Goal: Task Accomplishment & Management: Manage account settings

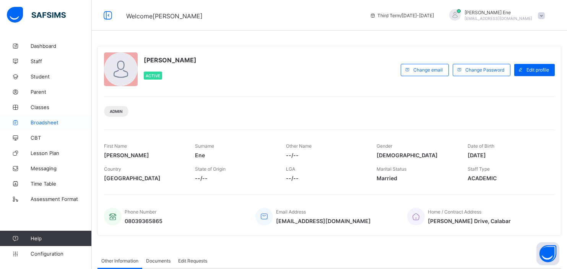
click at [38, 122] on span "Broadsheet" at bounding box center [61, 122] width 61 height 6
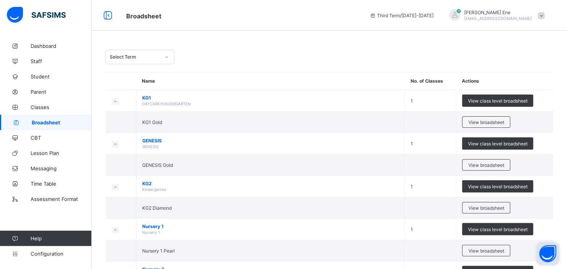
click at [542, 249] on button "Open asap" at bounding box center [548, 253] width 23 height 23
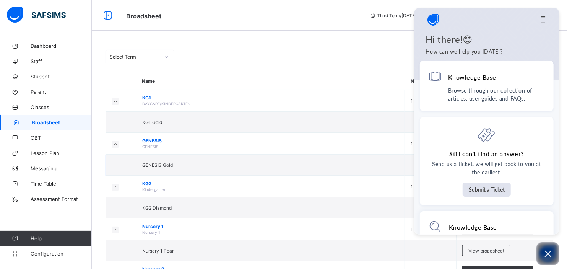
click at [312, 163] on td "GENESIS Gold" at bounding box center [271, 165] width 268 height 21
click at [431, 20] on img "Company logo" at bounding box center [433, 19] width 15 height 15
click at [553, 251] on icon "Open asap" at bounding box center [548, 254] width 10 height 10
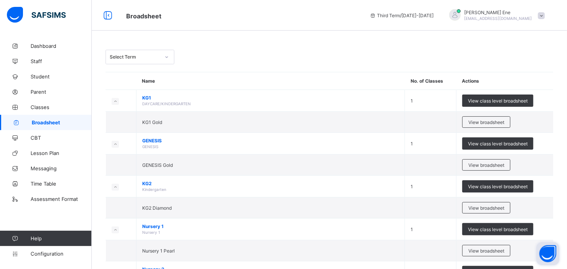
scroll to position [235, 0]
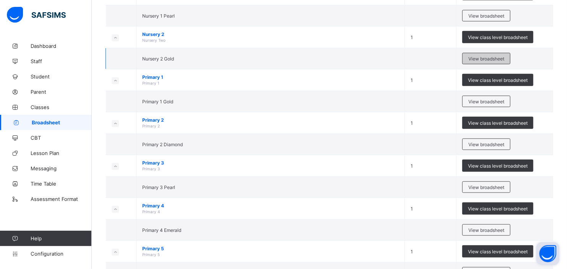
click at [487, 60] on span "View broadsheet" at bounding box center [486, 59] width 36 height 6
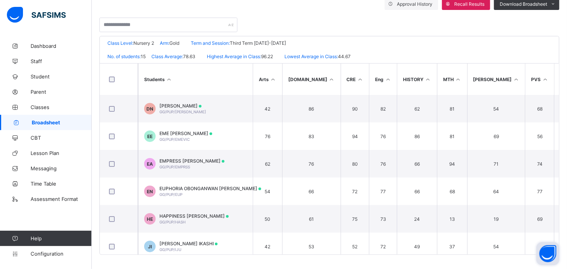
scroll to position [164, 0]
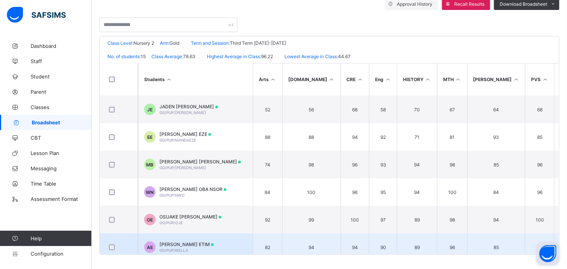
click at [186, 242] on span "[PERSON_NAME] ETIM" at bounding box center [186, 244] width 54 height 6
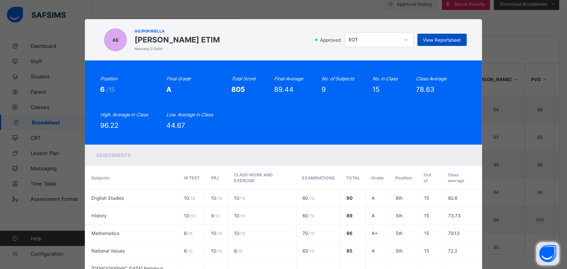
click at [449, 39] on span "View Reportsheet" at bounding box center [442, 40] width 38 height 6
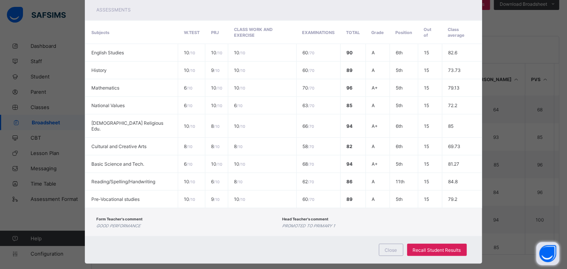
click at [495, 5] on div "AE GG/PUP/RIELLA ARIELLA EKEMINI ETIM Nursery 2 Gold Approved EOT View Reportsh…" at bounding box center [283, 134] width 567 height 269
click at [389, 247] on span "Close" at bounding box center [391, 250] width 12 height 6
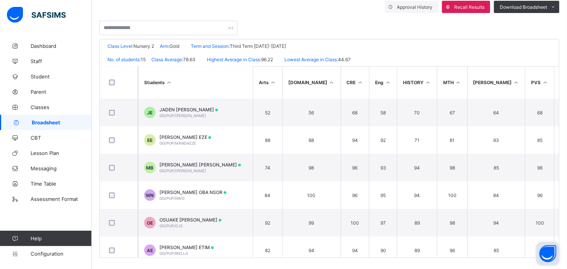
scroll to position [143, 0]
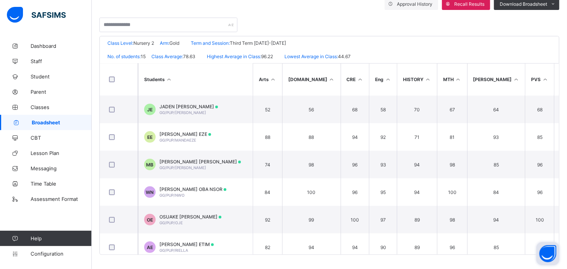
click at [49, 122] on span "Broadsheet" at bounding box center [62, 122] width 60 height 6
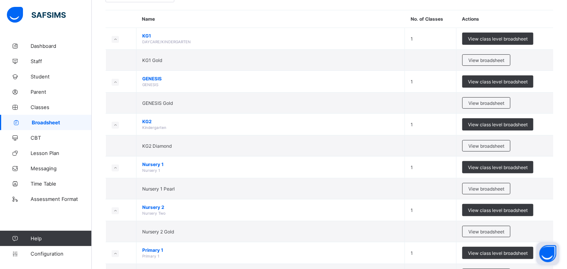
scroll to position [68, 0]
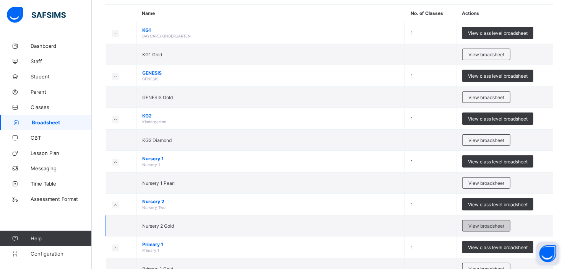
click at [488, 227] on span "View broadsheet" at bounding box center [486, 226] width 36 height 6
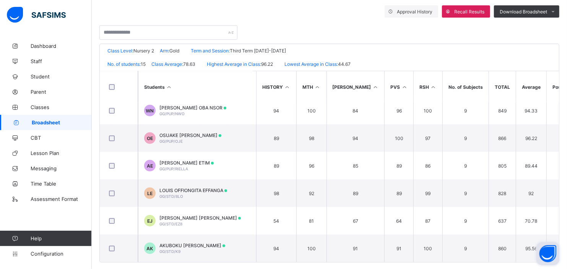
scroll to position [143, 0]
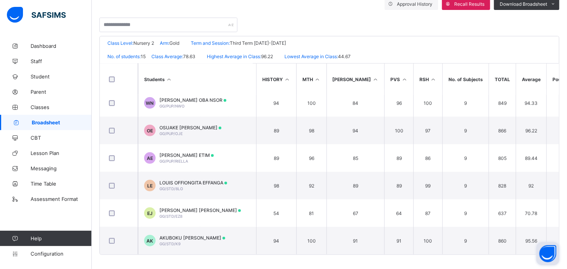
click at [559, 251] on div "Students Arts B.S.Tech CRE Eng HISTORY MTH NAVA PVS RSH No. of Subjects TOTAL A…" at bounding box center [329, 158] width 459 height 191
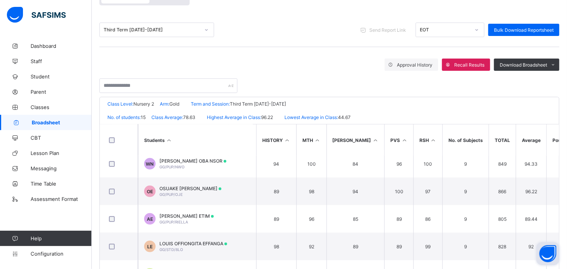
scroll to position [75, 0]
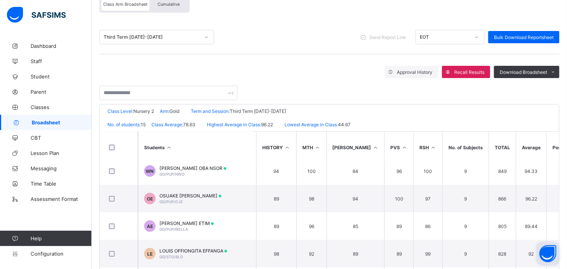
drag, startPoint x: 175, startPoint y: 193, endPoint x: 355, endPoint y: 59, distance: 224.1
click at [355, 59] on div "Third Term 2024-2025 Send Report Link EOT Bulk Download Reportsheet Approval Hi…" at bounding box center [329, 60] width 460 height 80
click at [522, 34] on span "Bulk Download Reportsheet" at bounding box center [524, 37] width 60 height 6
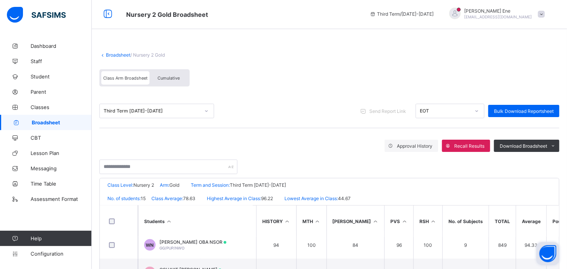
scroll to position [0, 0]
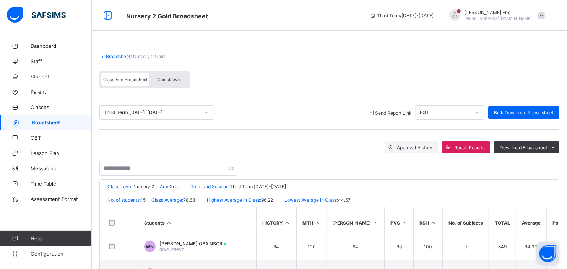
click at [398, 110] on span "Send Report Link" at bounding box center [393, 113] width 37 height 6
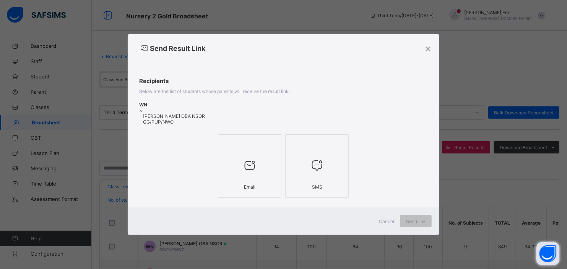
click at [256, 163] on icon at bounding box center [250, 165] width 16 height 14
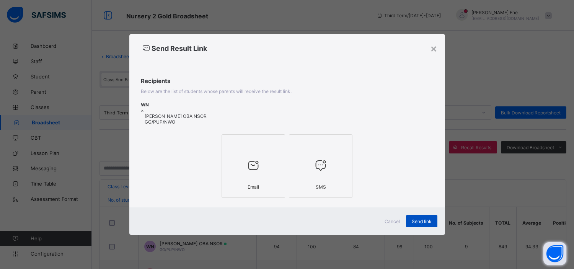
click at [413, 219] on span "Send link" at bounding box center [422, 221] width 20 height 6
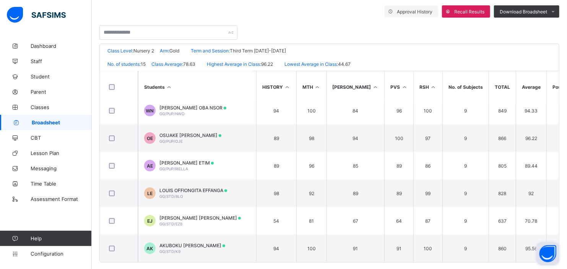
scroll to position [143, 0]
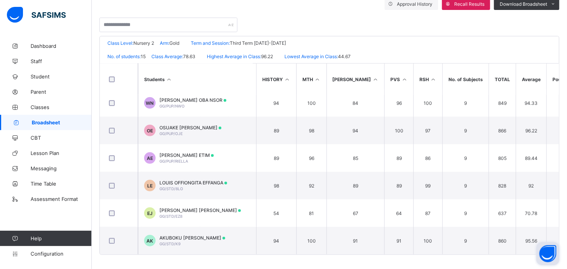
click at [47, 121] on span "Broadsheet" at bounding box center [62, 122] width 60 height 6
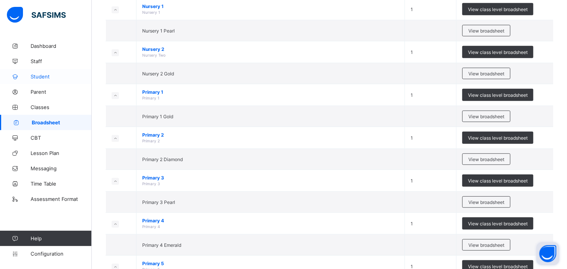
scroll to position [221, 0]
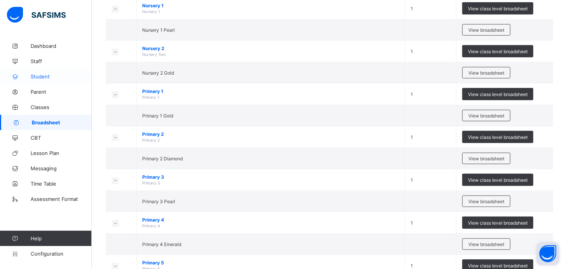
click at [38, 79] on span "Student" at bounding box center [61, 76] width 61 height 6
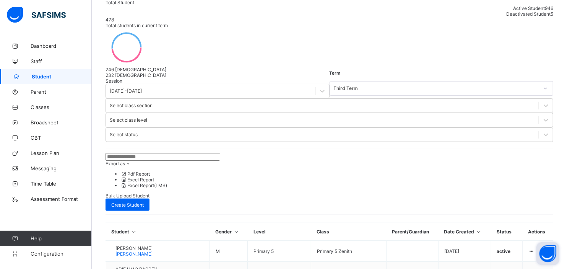
scroll to position [83, 0]
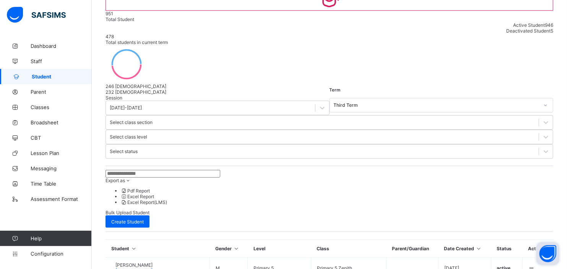
click at [137, 170] on input "text" at bounding box center [163, 174] width 115 height 8
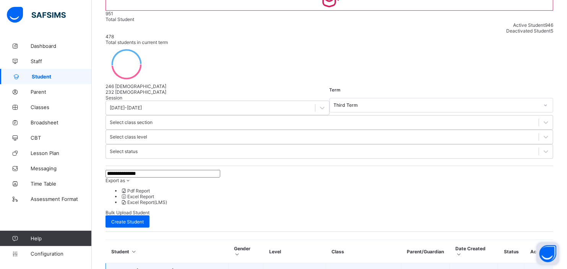
type input "**********"
click at [414, 268] on div at bounding box center [425, 273] width 37 height 0
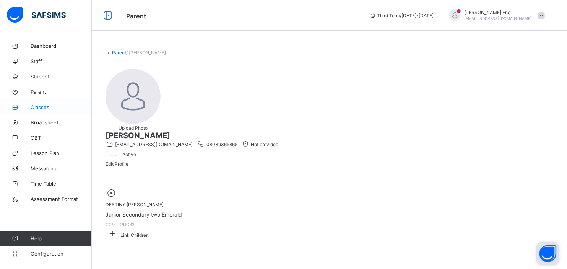
click at [41, 105] on span "Classes" at bounding box center [61, 107] width 61 height 6
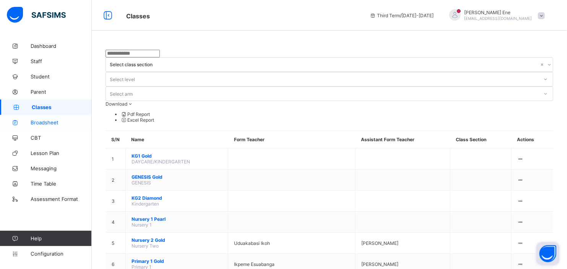
click at [50, 122] on span "Broadsheet" at bounding box center [61, 122] width 61 height 6
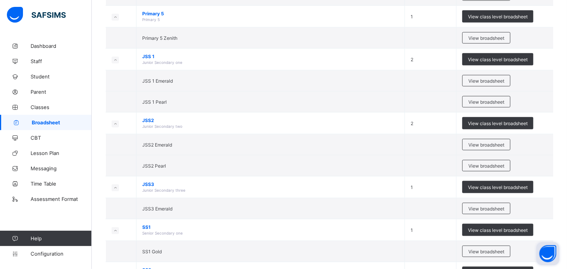
scroll to position [568, 0]
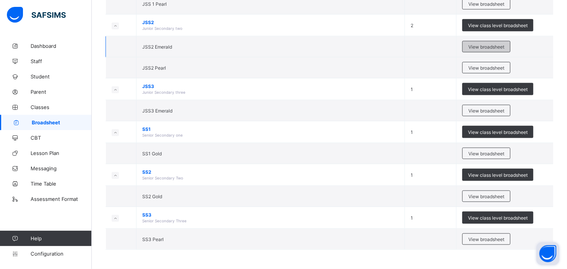
click at [486, 47] on span "View broadsheet" at bounding box center [486, 47] width 36 height 6
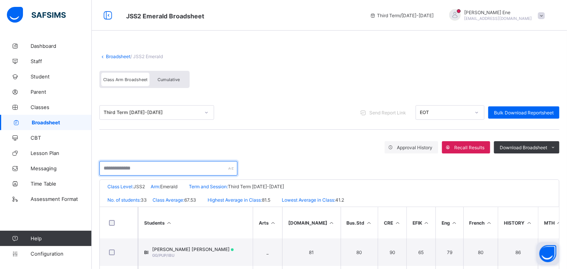
click at [138, 167] on input "text" at bounding box center [168, 168] width 138 height 15
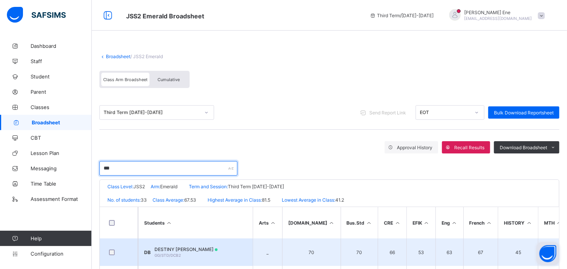
type input "***"
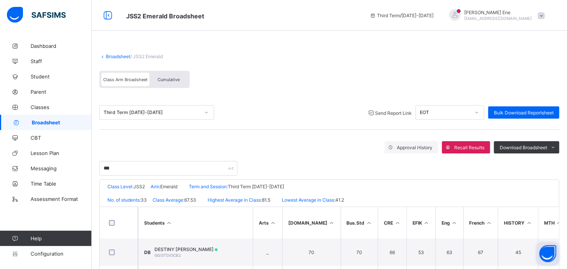
click at [397, 110] on span "Send Report Link" at bounding box center [393, 113] width 37 height 6
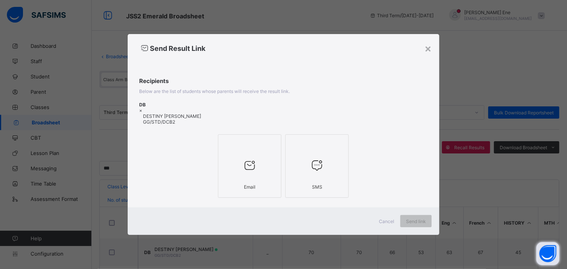
click at [251, 172] on div at bounding box center [249, 165] width 55 height 30
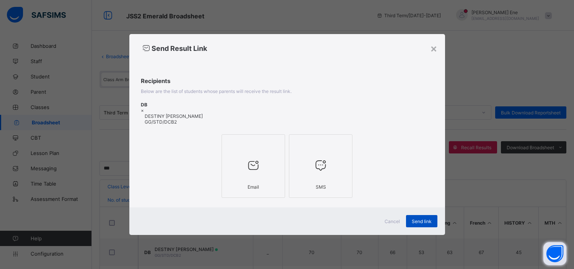
click at [423, 220] on span "Send link" at bounding box center [422, 221] width 20 height 6
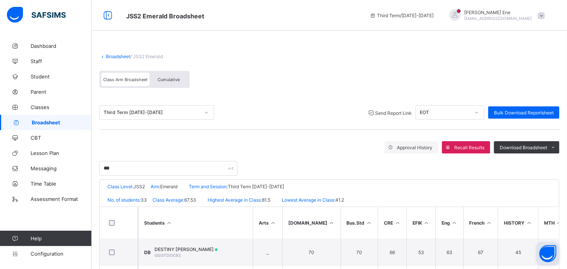
click at [384, 110] on span "Send Report Link" at bounding box center [393, 113] width 37 height 6
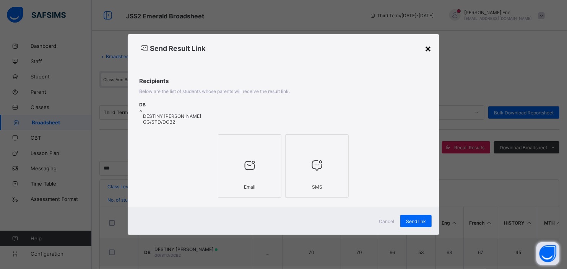
click at [432, 49] on div "×" at bounding box center [428, 48] width 7 height 13
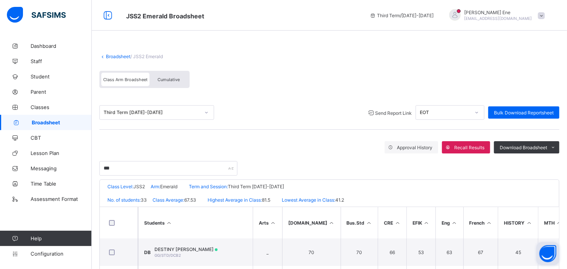
click at [514, 13] on span "Elizabeth Ene" at bounding box center [499, 13] width 68 height 6
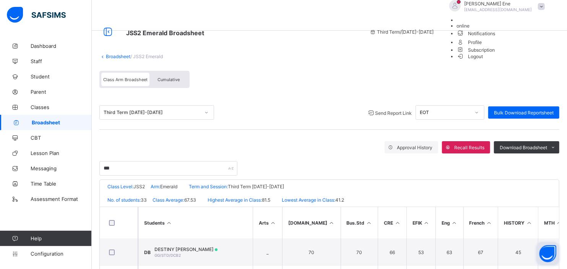
click at [483, 60] on span "Logout" at bounding box center [470, 56] width 26 height 8
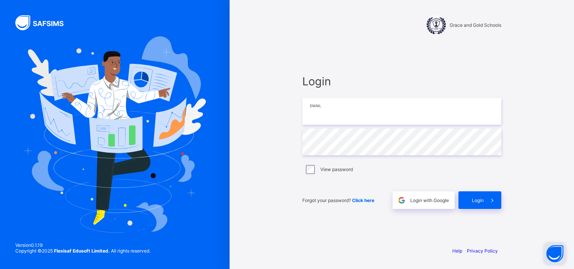
type input "**********"
